Goal: Task Accomplishment & Management: Manage account settings

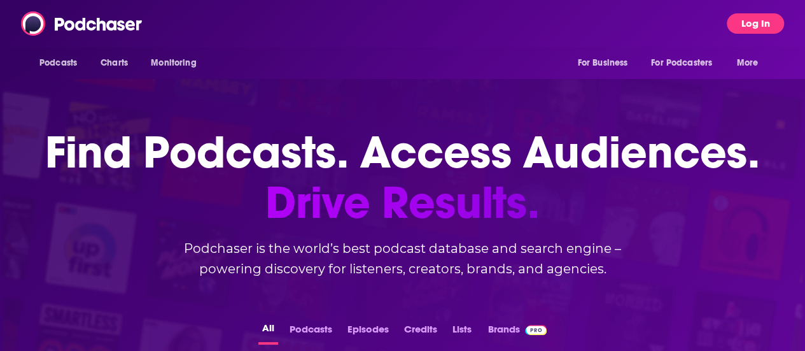
click at [770, 21] on button "Log In" at bounding box center [755, 23] width 57 height 20
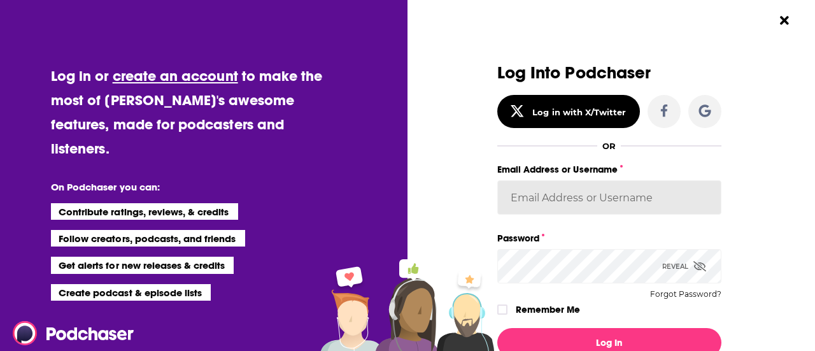
type input "HavasAlexa"
click at [498, 308] on icon "Dialog" at bounding box center [502, 310] width 8 height 8
click at [698, 272] on span "Dialog" at bounding box center [699, 266] width 13 height 12
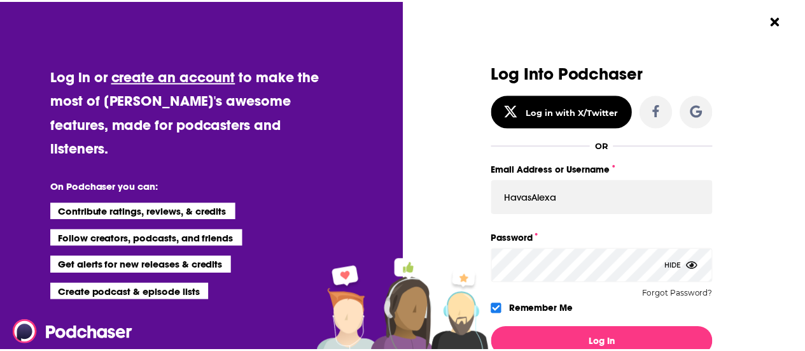
scroll to position [47, 0]
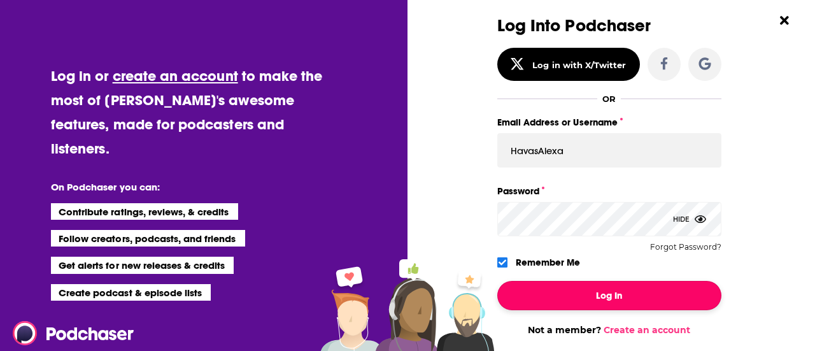
drag, startPoint x: 554, startPoint y: 295, endPoint x: 549, endPoint y: 287, distance: 9.2
click at [549, 287] on button "Log In" at bounding box center [609, 295] width 224 height 29
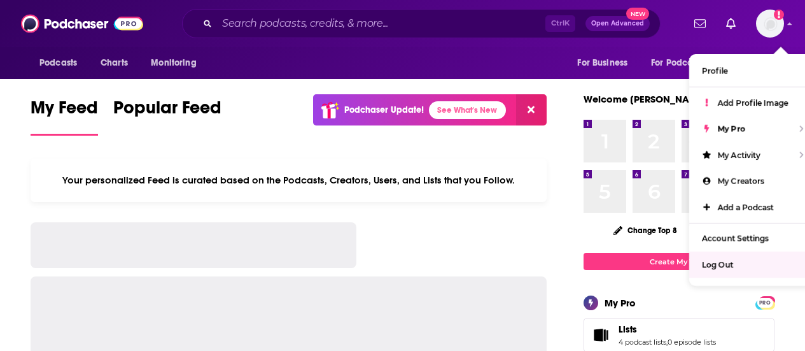
click at [745, 260] on div "Log Out" at bounding box center [750, 264] width 122 height 26
